Goal: Task Accomplishment & Management: Use online tool/utility

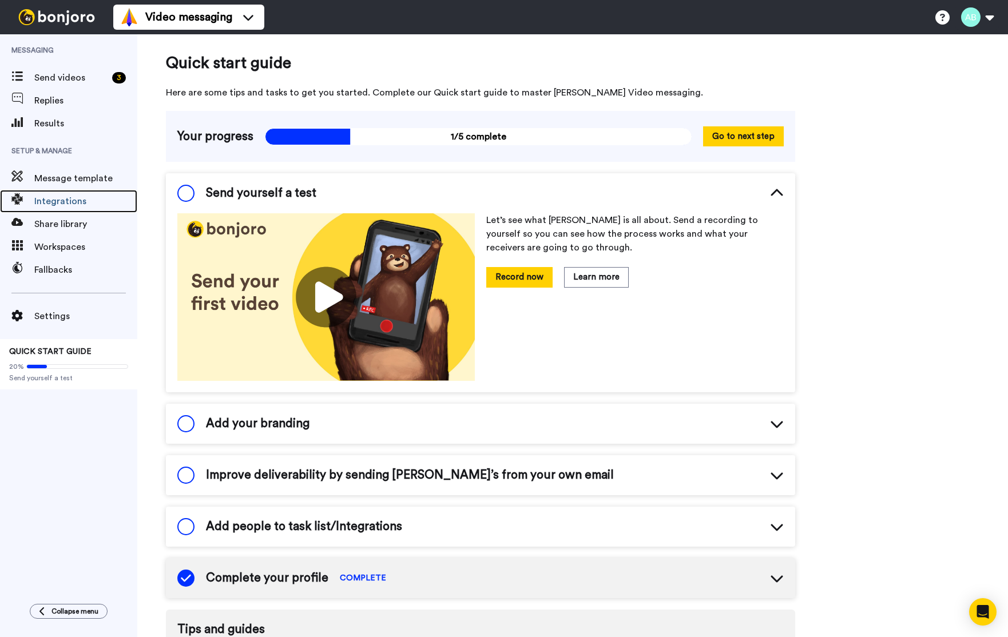
click at [48, 208] on div "Integrations" at bounding box center [68, 201] width 137 height 23
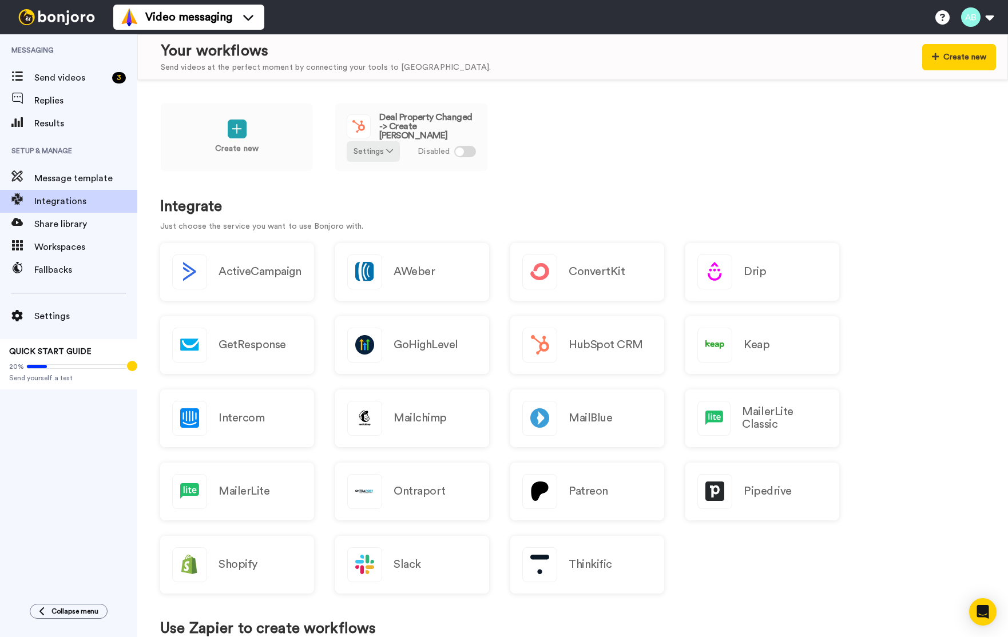
click at [389, 154] on icon at bounding box center [389, 151] width 7 height 8
click at [371, 170] on span "Edit" at bounding box center [364, 174] width 15 height 9
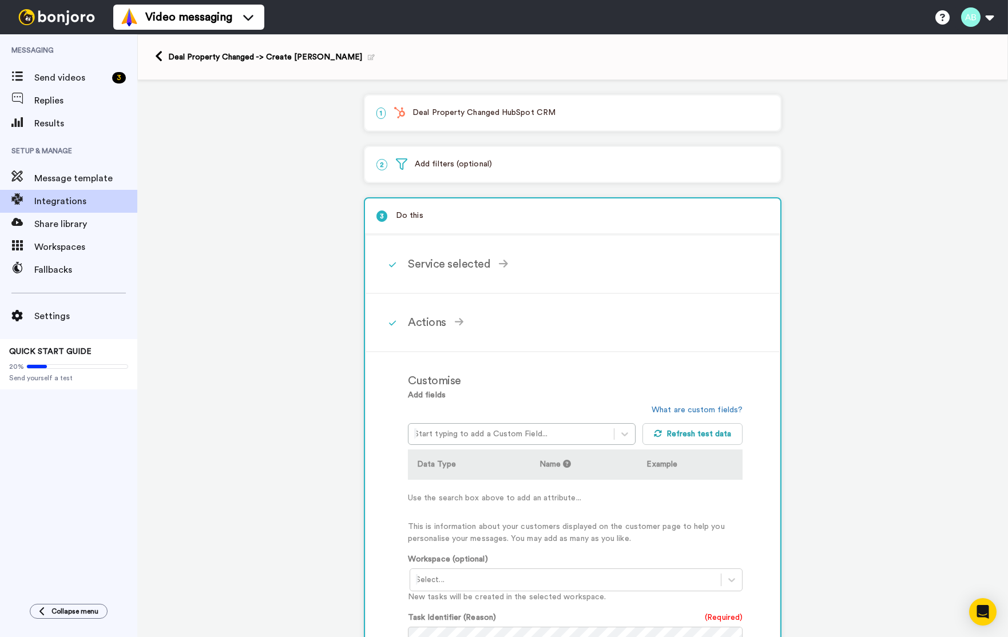
click at [563, 116] on p "1 Deal Property Changed HubSpot CRM" at bounding box center [572, 113] width 392 height 12
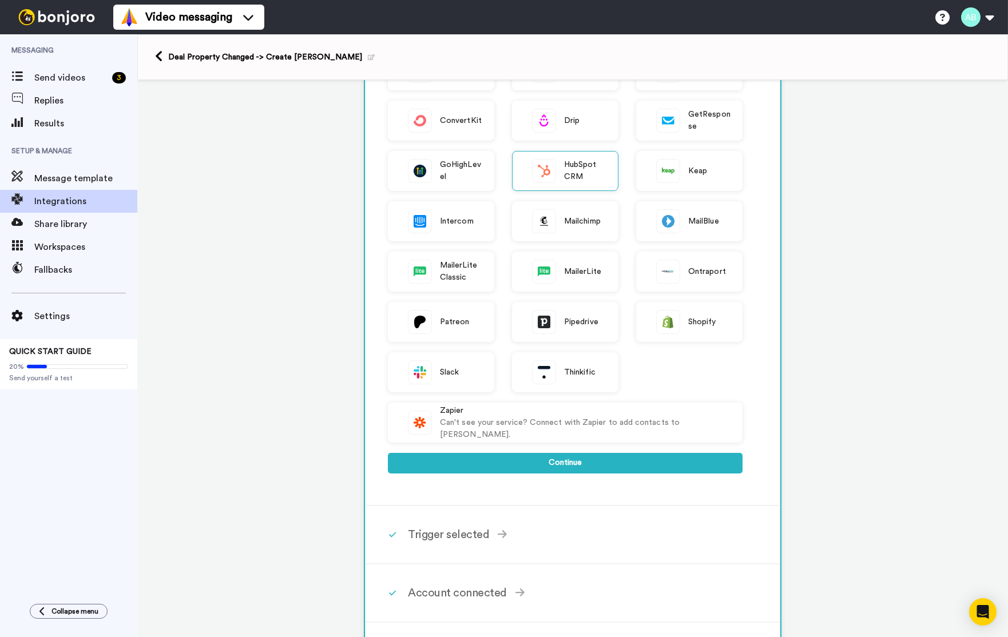
scroll to position [180, 0]
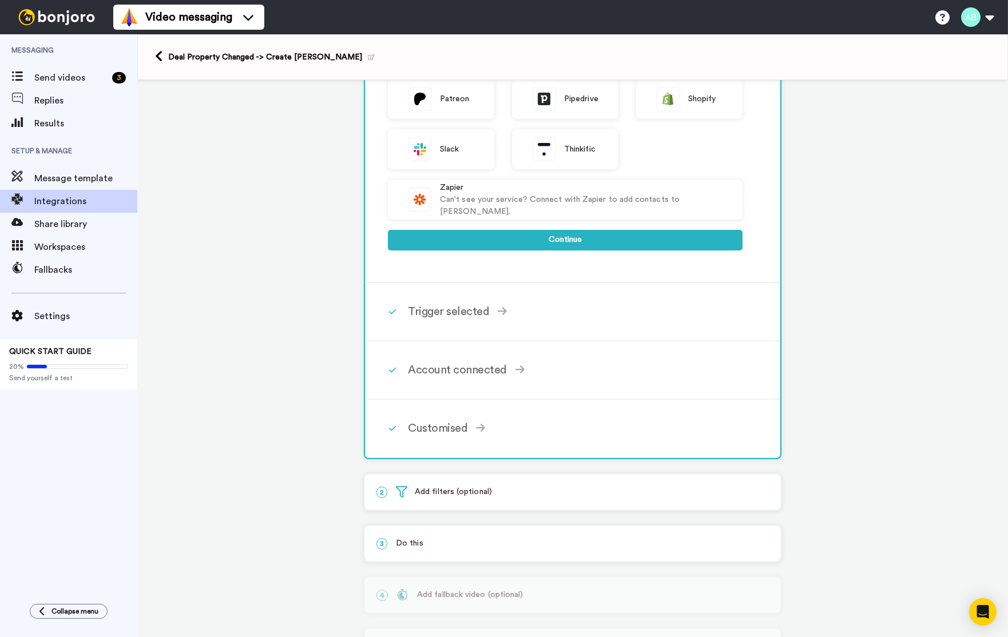
click at [451, 306] on div "Trigger selected" at bounding box center [575, 311] width 335 height 17
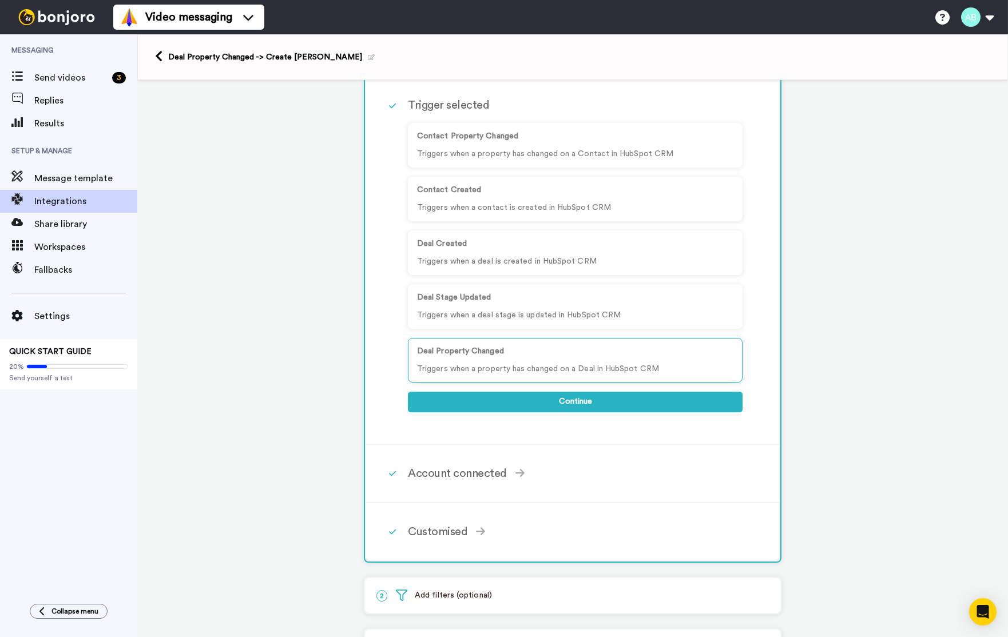
scroll to position [0, 0]
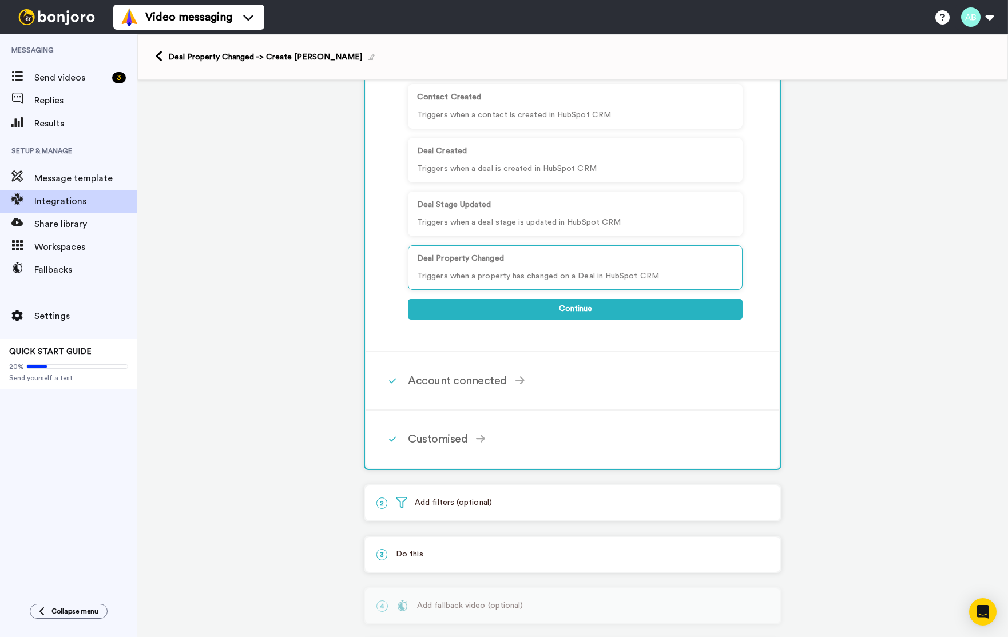
click at [468, 380] on div "Account connected" at bounding box center [575, 380] width 335 height 17
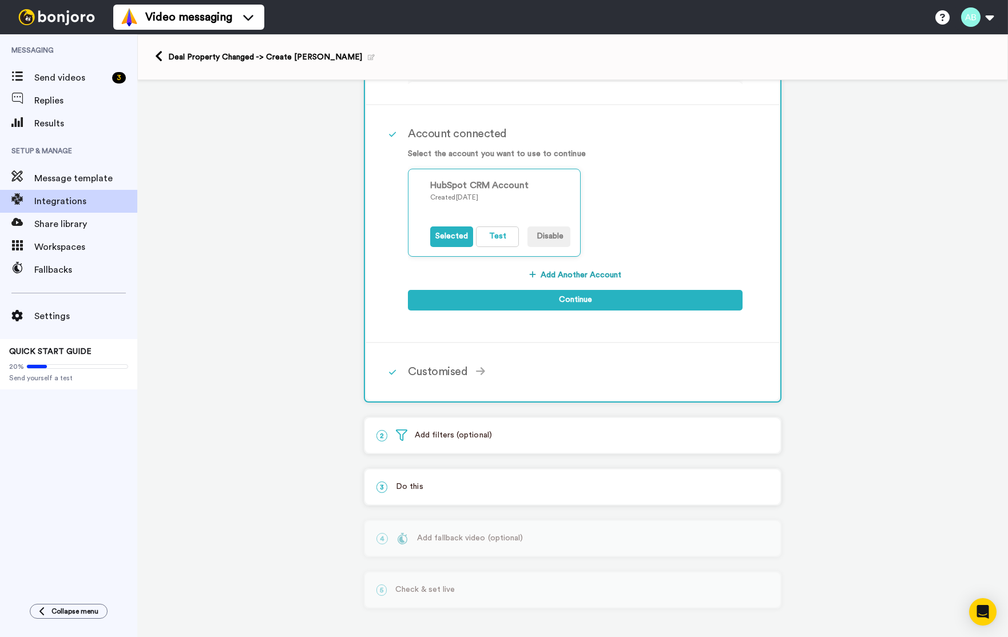
scroll to position [144, 0]
click at [449, 371] on div "Customised" at bounding box center [575, 371] width 335 height 17
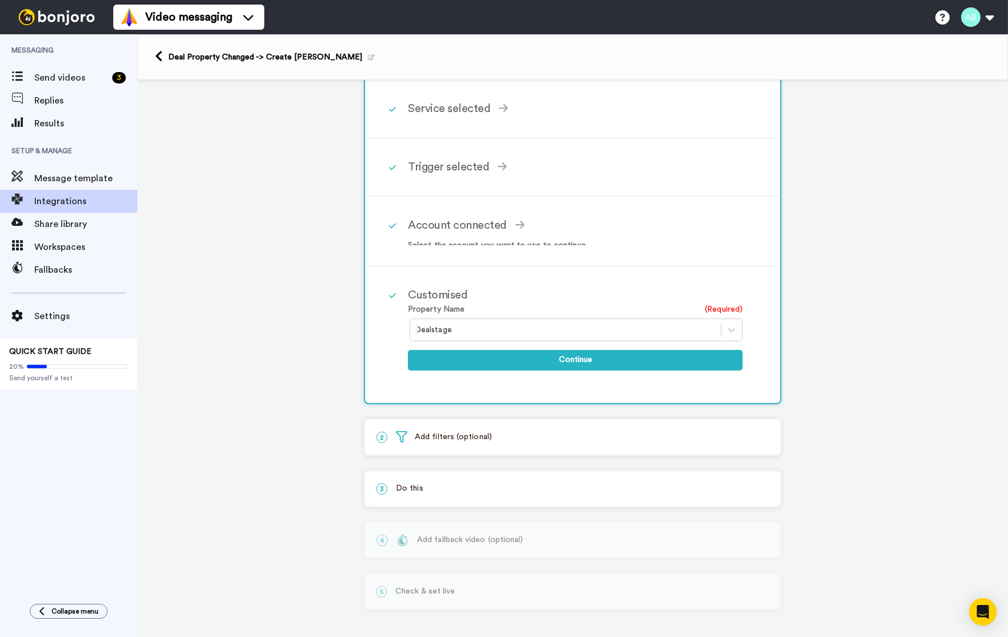
scroll to position [43, 0]
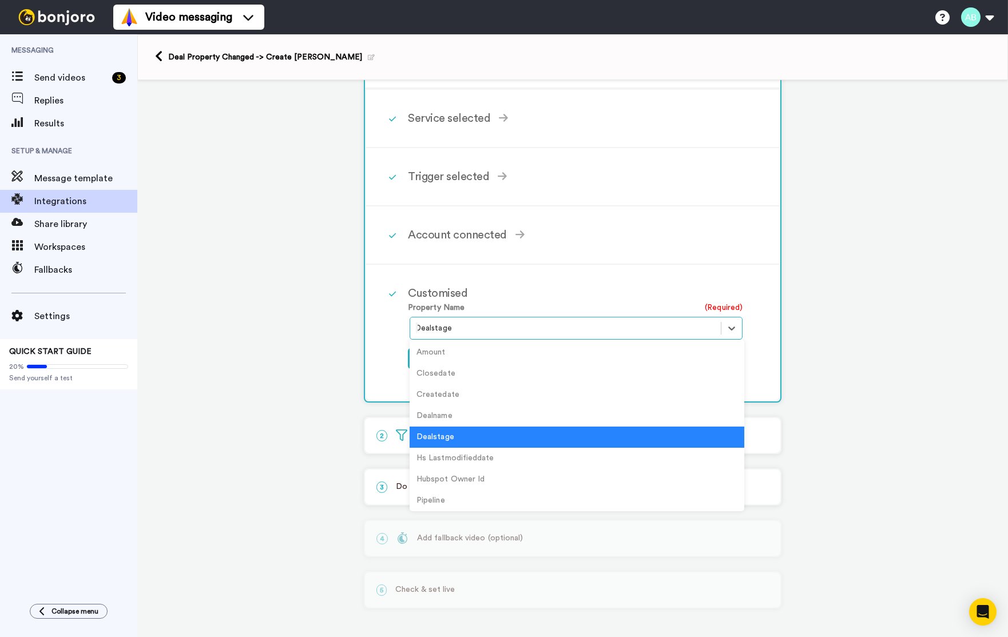
click at [455, 331] on div at bounding box center [565, 329] width 299 height 14
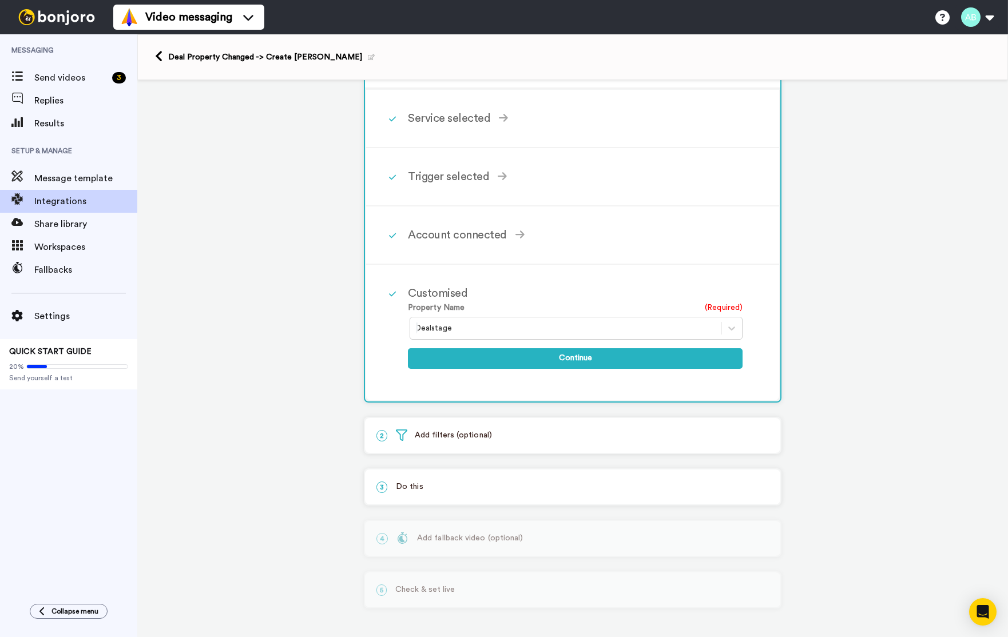
click at [303, 331] on div "1 Deal Property Changed HubSpot CRM Service selected ActiveCampaign AWeber Bonj…" at bounding box center [572, 337] width 871 height 600
click at [490, 437] on p "2 Add filters (optional)" at bounding box center [572, 436] width 392 height 12
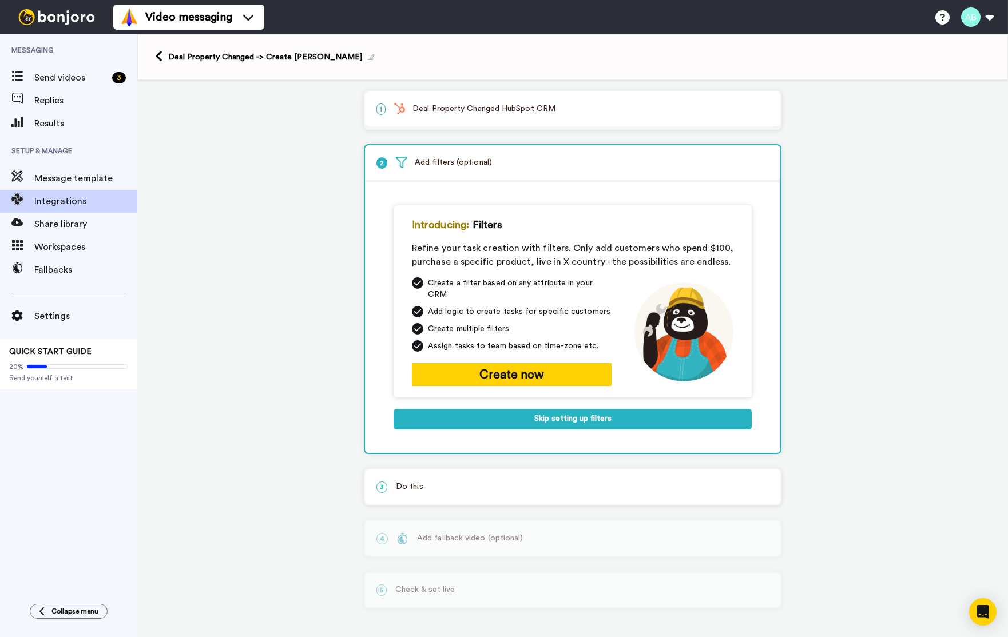
scroll to position [4, 0]
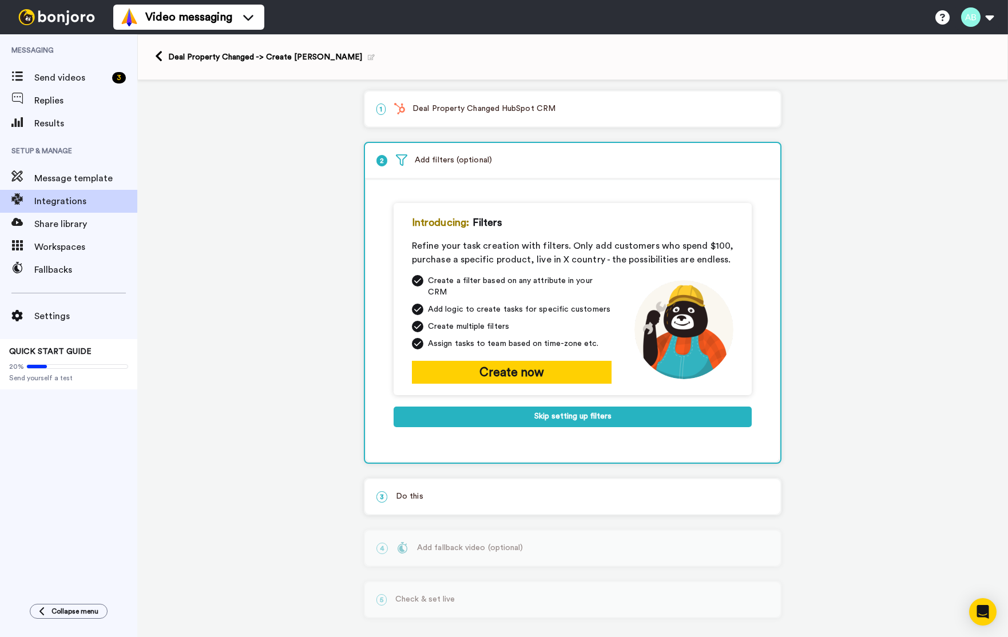
click at [465, 491] on p "3 Do this" at bounding box center [572, 497] width 392 height 12
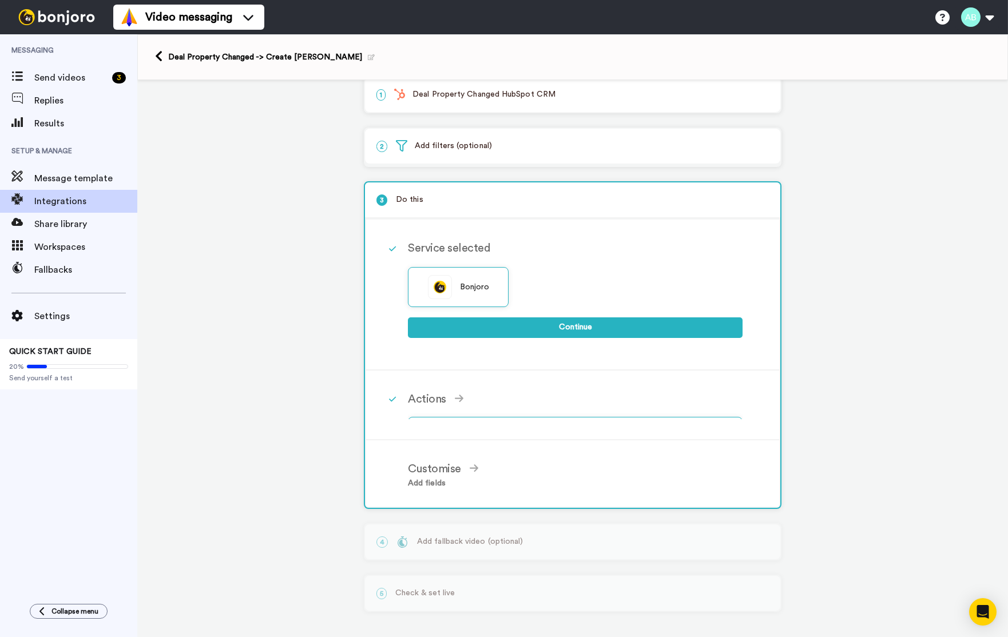
scroll to position [0, 0]
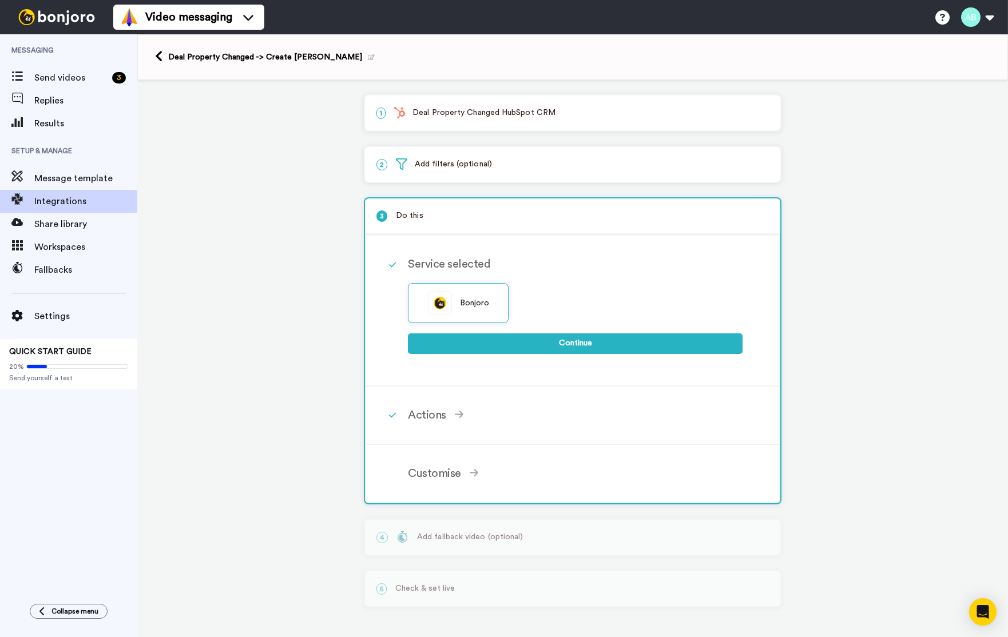
click at [458, 414] on icon at bounding box center [459, 415] width 9 height 10
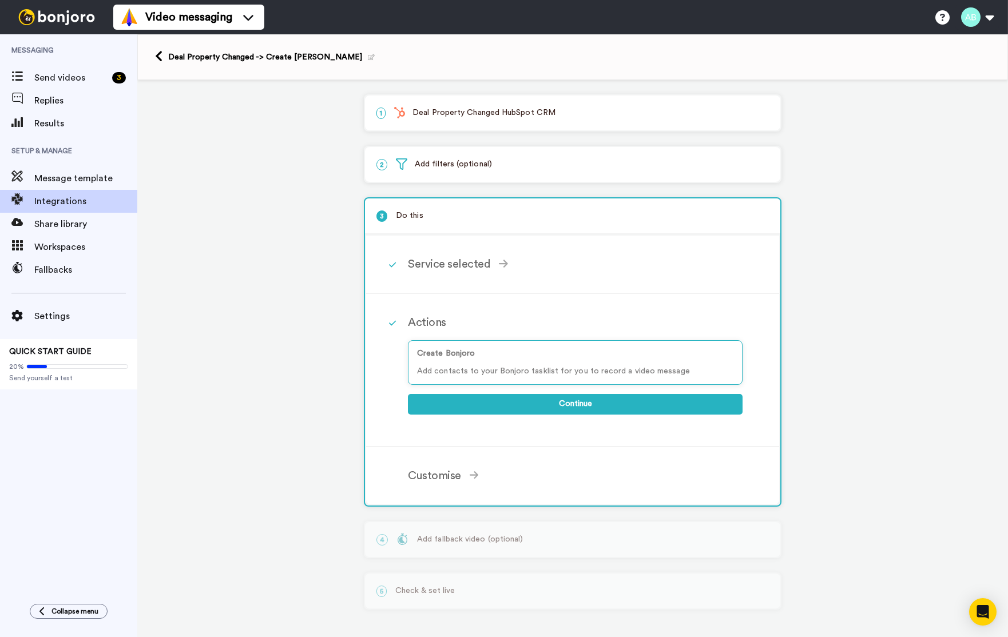
click at [471, 473] on icon at bounding box center [474, 475] width 9 height 8
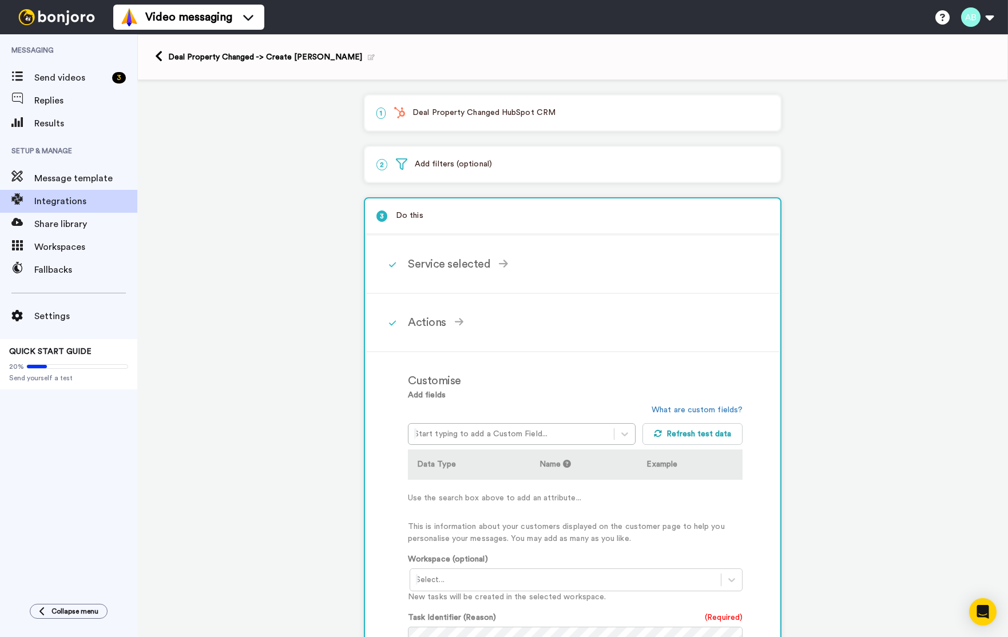
click at [475, 117] on p "1 Deal Property Changed HubSpot CRM" at bounding box center [572, 113] width 392 height 12
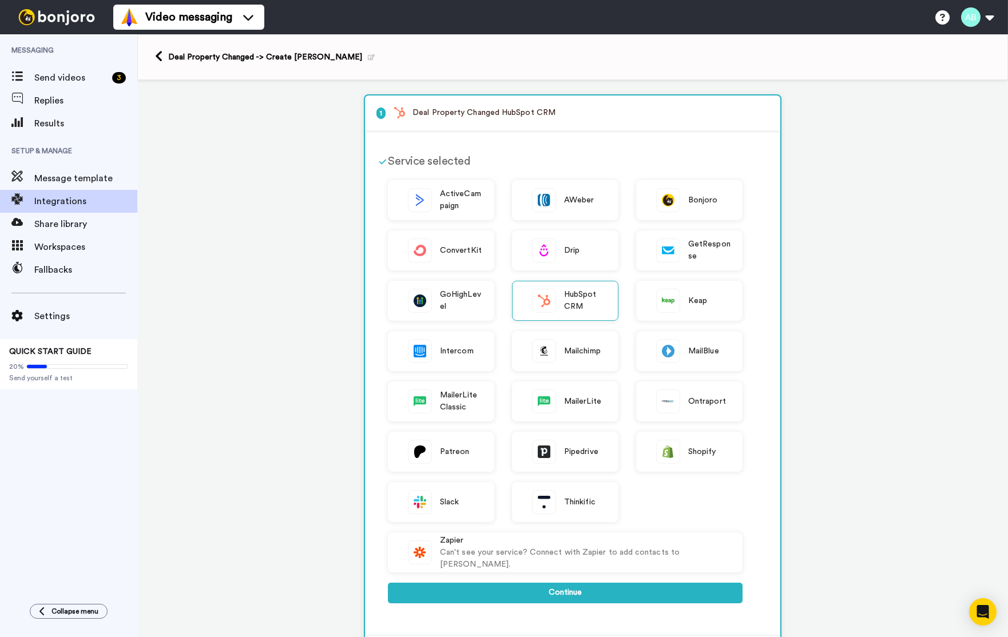
click at [182, 56] on div "Deal Property Changed -> Create Bonjoro" at bounding box center [271, 56] width 207 height 11
click at [160, 57] on icon at bounding box center [158, 56] width 7 height 12
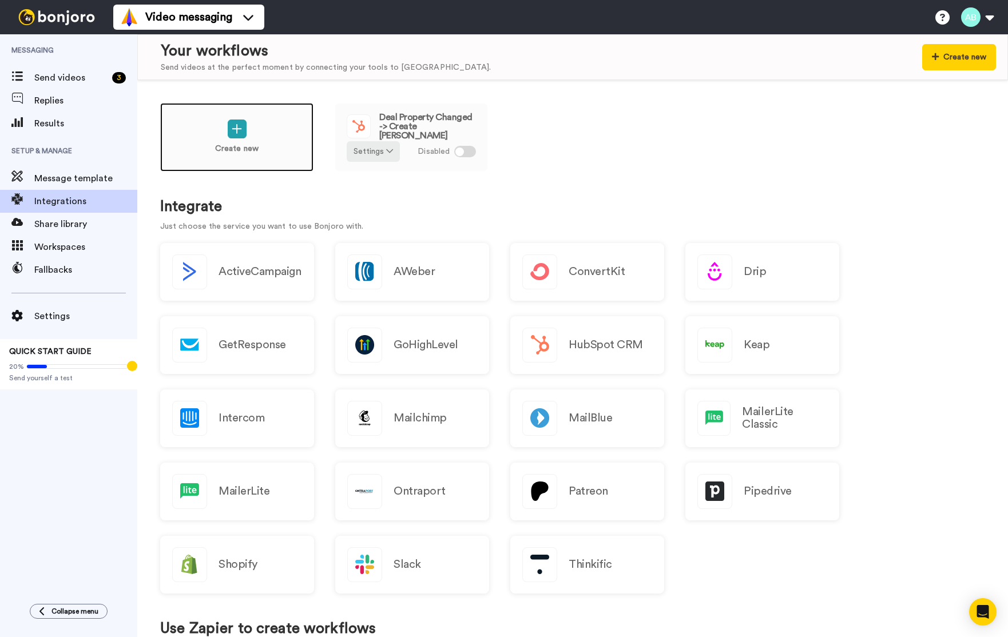
click at [249, 145] on p "Create new" at bounding box center [236, 149] width 43 height 12
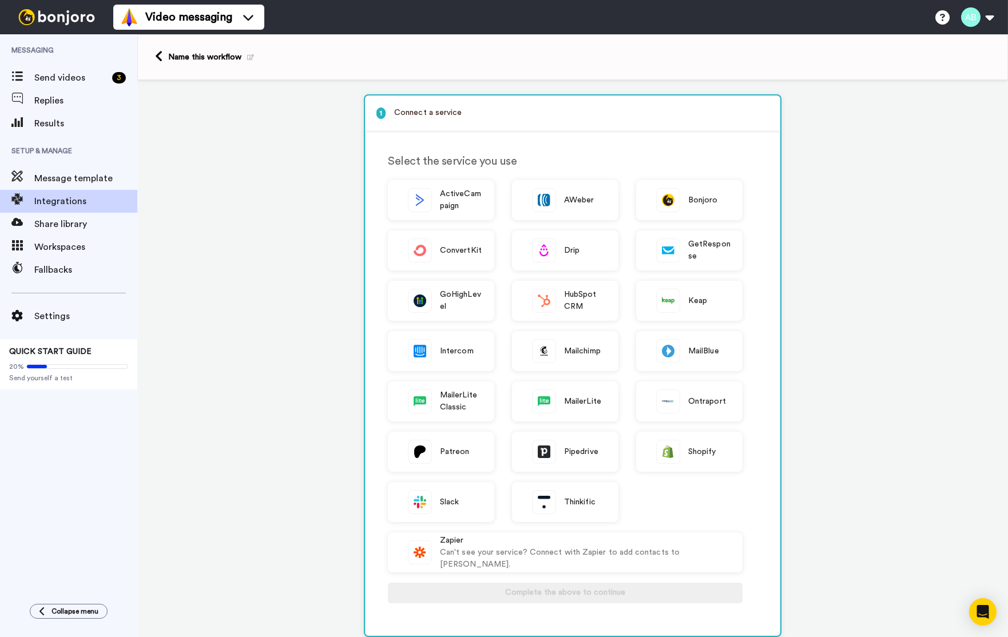
click at [696, 196] on span "Bonjoro" at bounding box center [703, 201] width 30 height 12
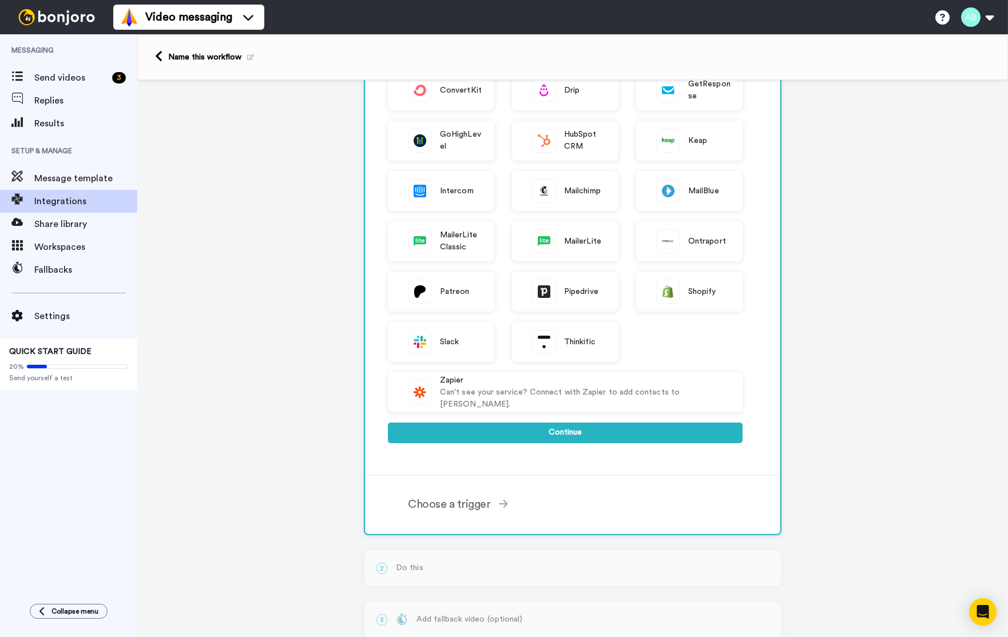
scroll to position [208, 0]
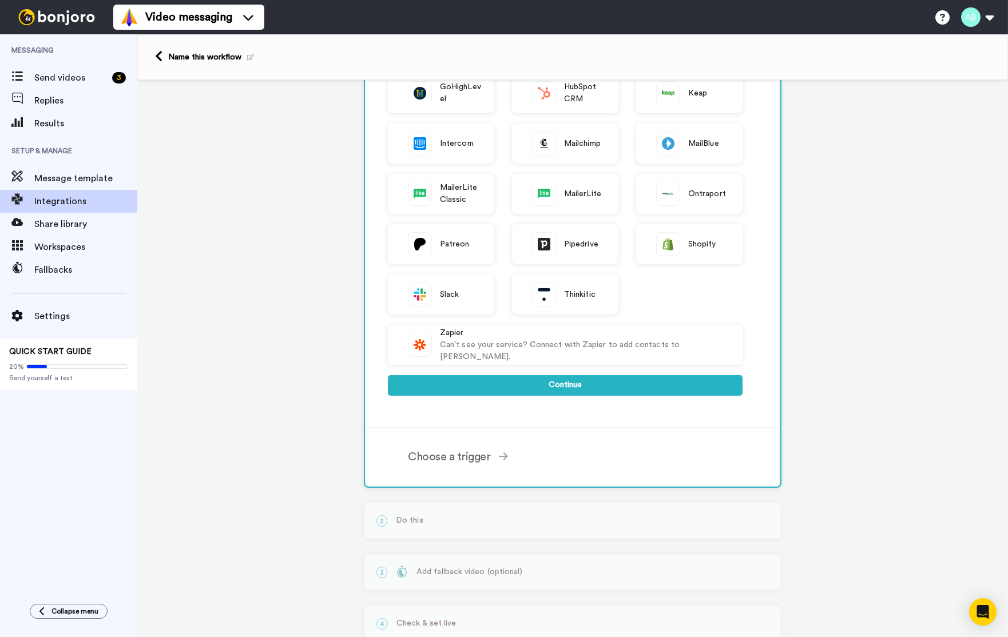
click at [502, 461] on icon at bounding box center [503, 456] width 9 height 10
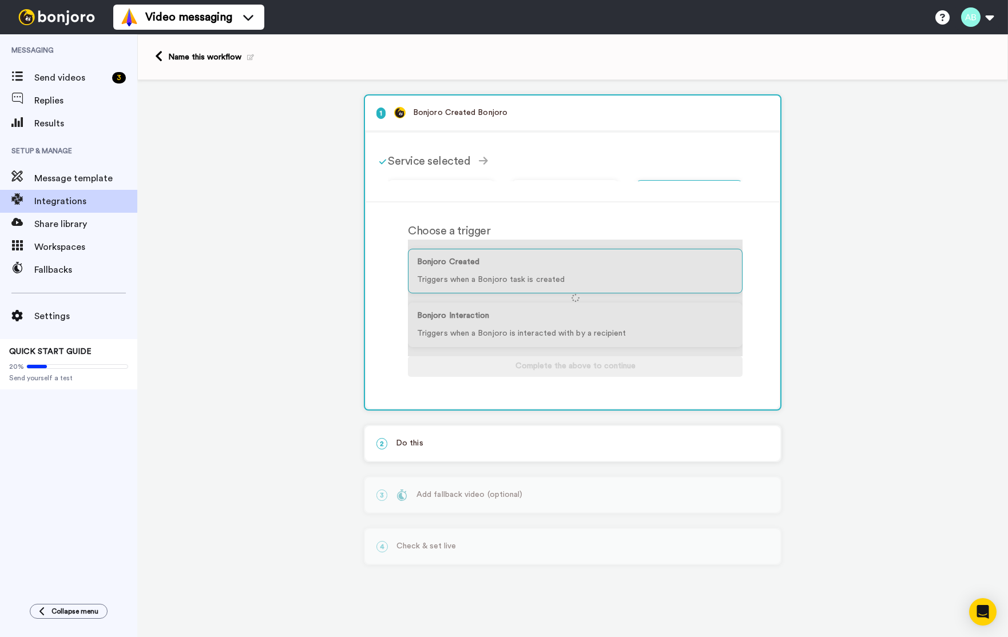
scroll to position [0, 0]
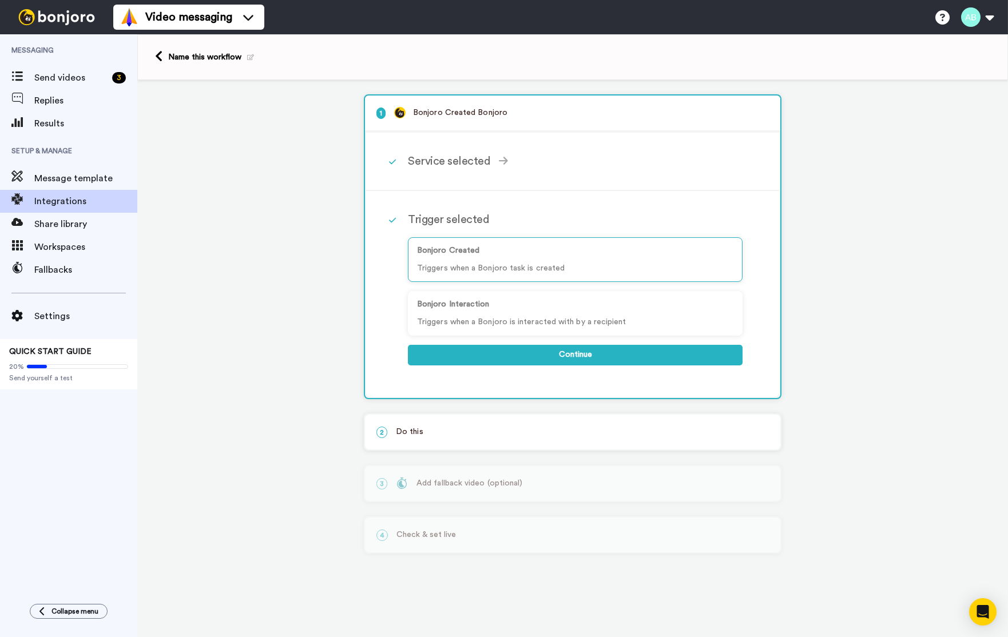
click at [521, 318] on p "Triggers when a Bonjoro is interacted with by a recipient" at bounding box center [575, 322] width 316 height 12
click at [529, 352] on button "Continue" at bounding box center [575, 355] width 335 height 21
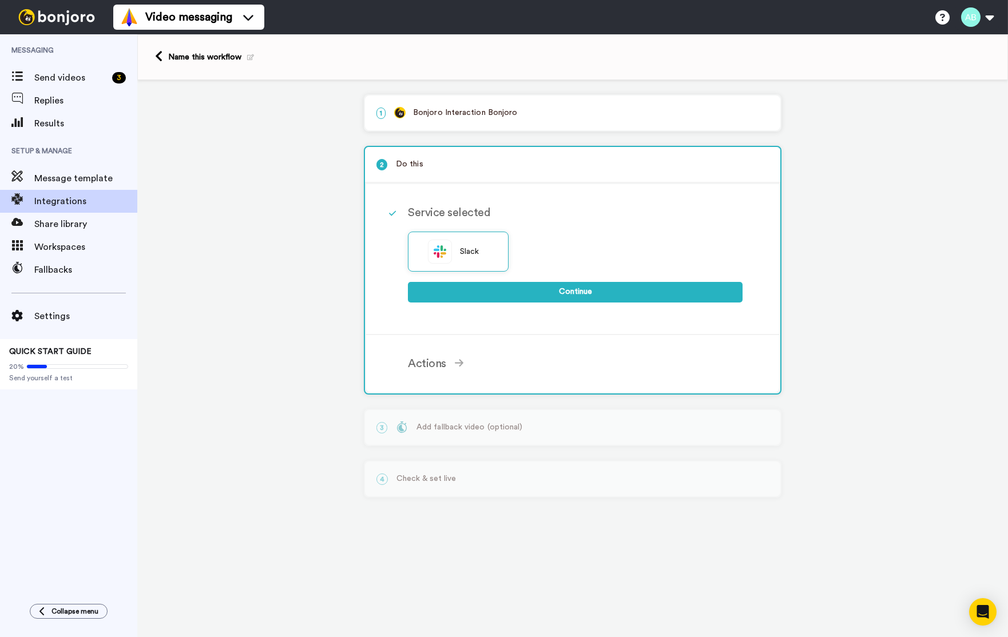
click at [452, 371] on div "Actions" at bounding box center [575, 363] width 335 height 17
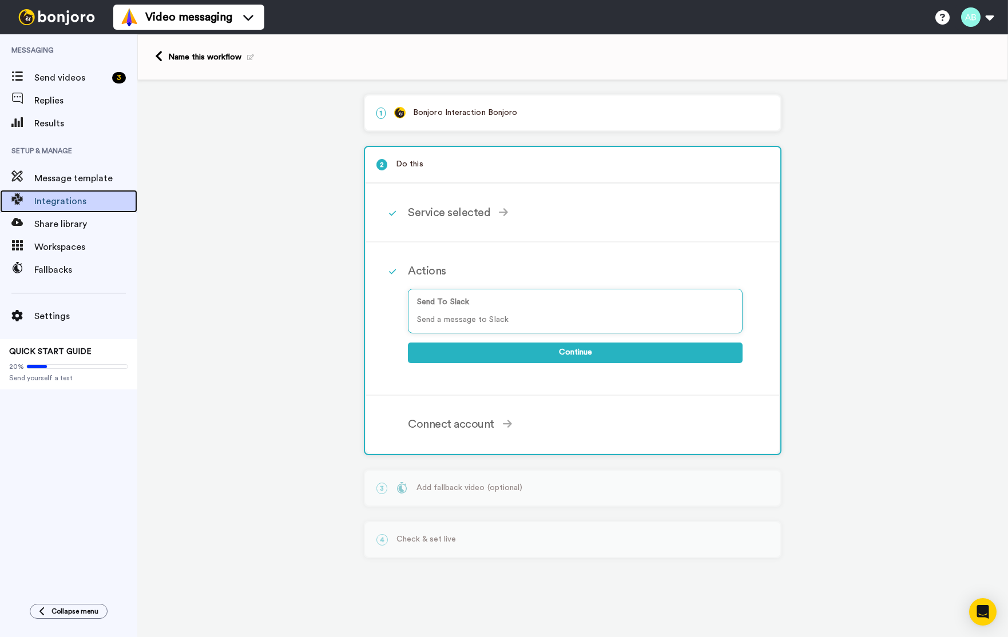
click at [62, 201] on span "Integrations" at bounding box center [85, 202] width 103 height 14
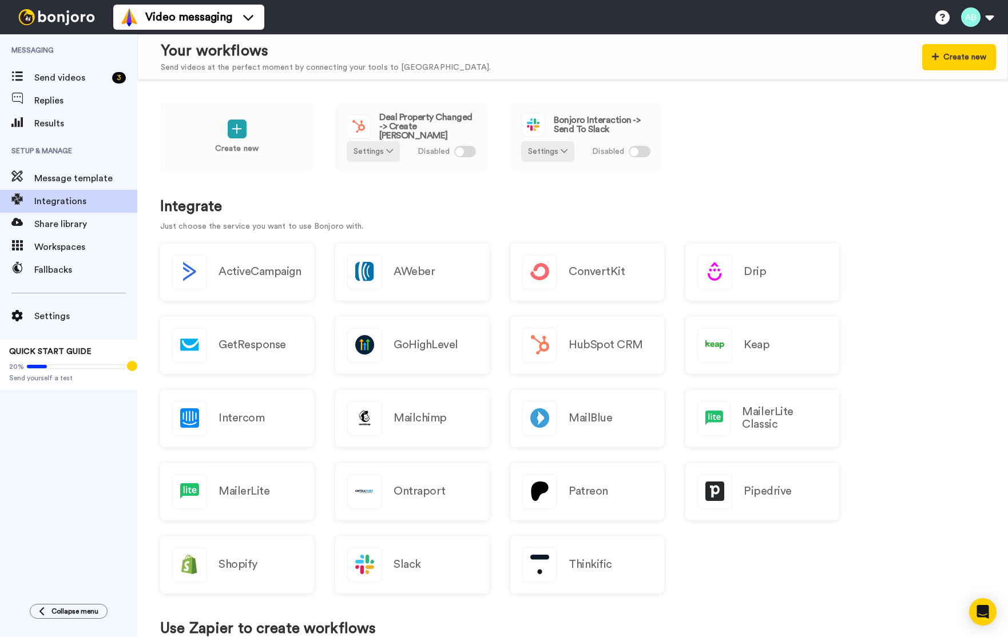
click at [565, 152] on icon at bounding box center [564, 151] width 7 height 8
click at [555, 220] on li "Remove" at bounding box center [548, 217] width 51 height 21
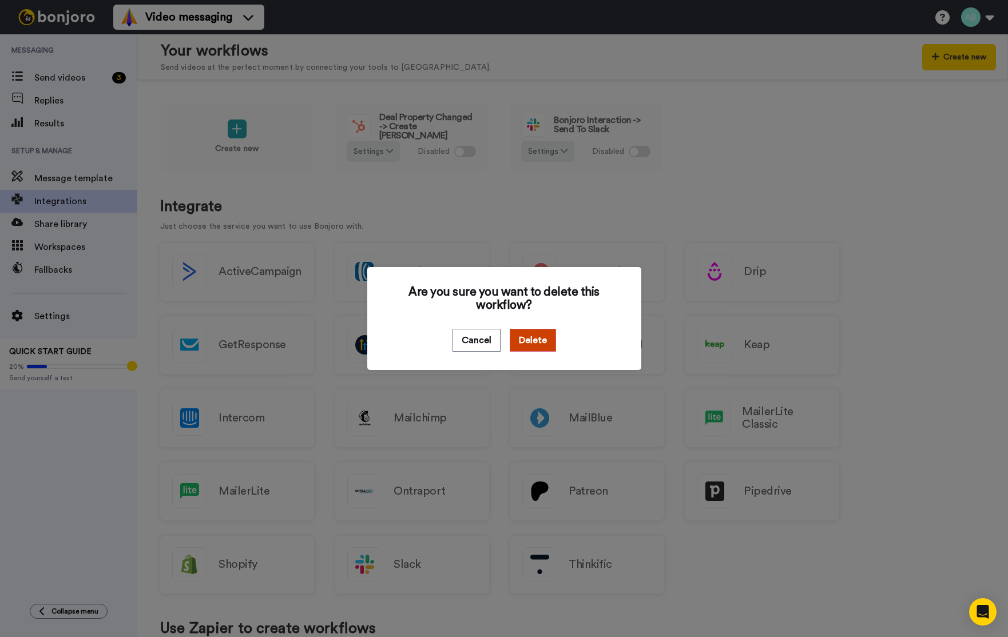
click at [540, 345] on button "Delete" at bounding box center [533, 340] width 46 height 23
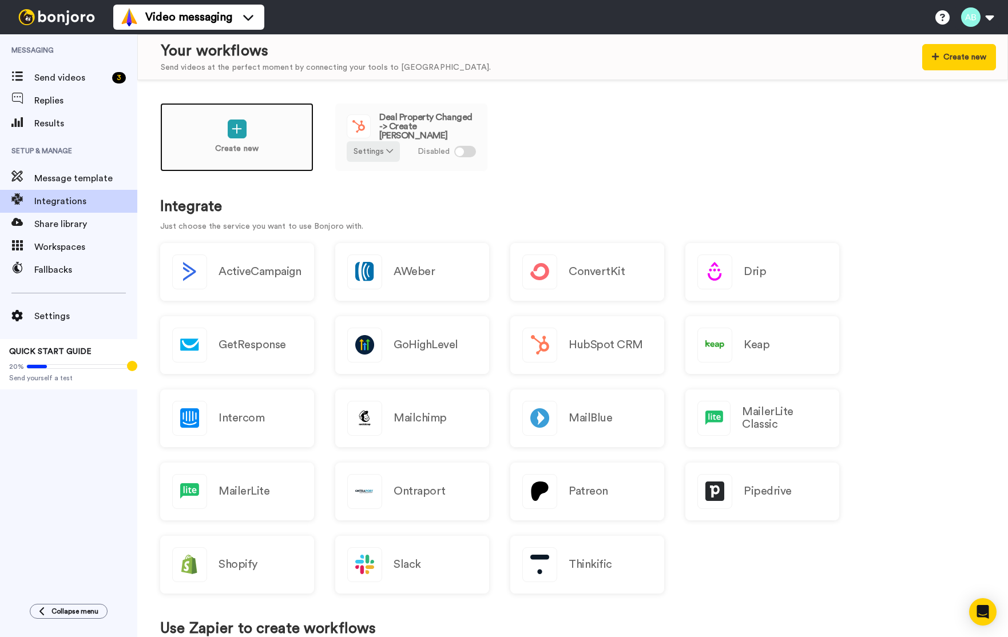
click at [247, 128] on div "Create new" at bounding box center [236, 137] width 153 height 69
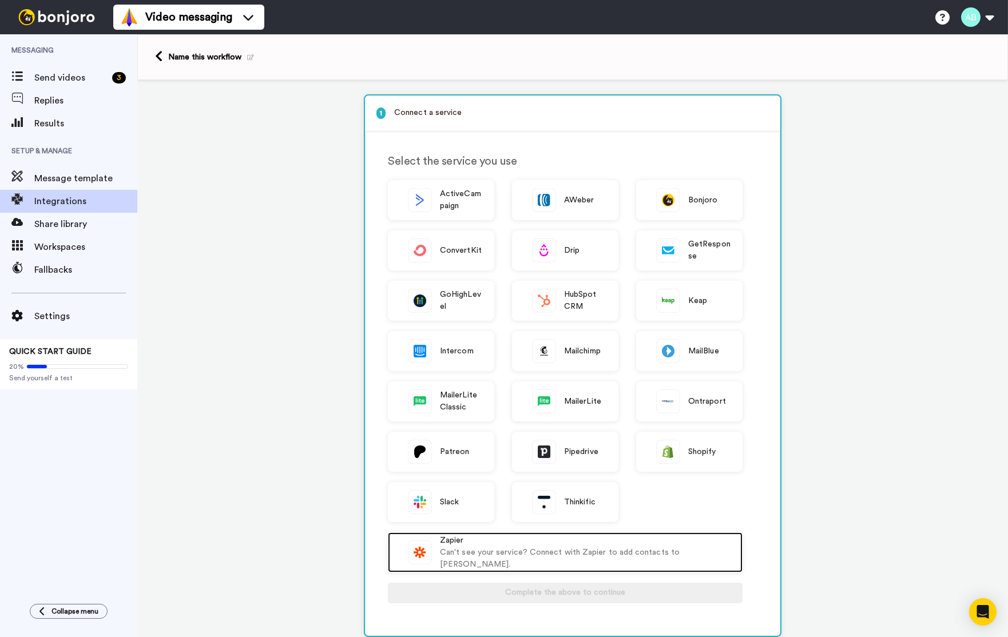
click at [470, 543] on div "Zapier" at bounding box center [585, 541] width 291 height 12
